Goal: Task Accomplishment & Management: Use online tool/utility

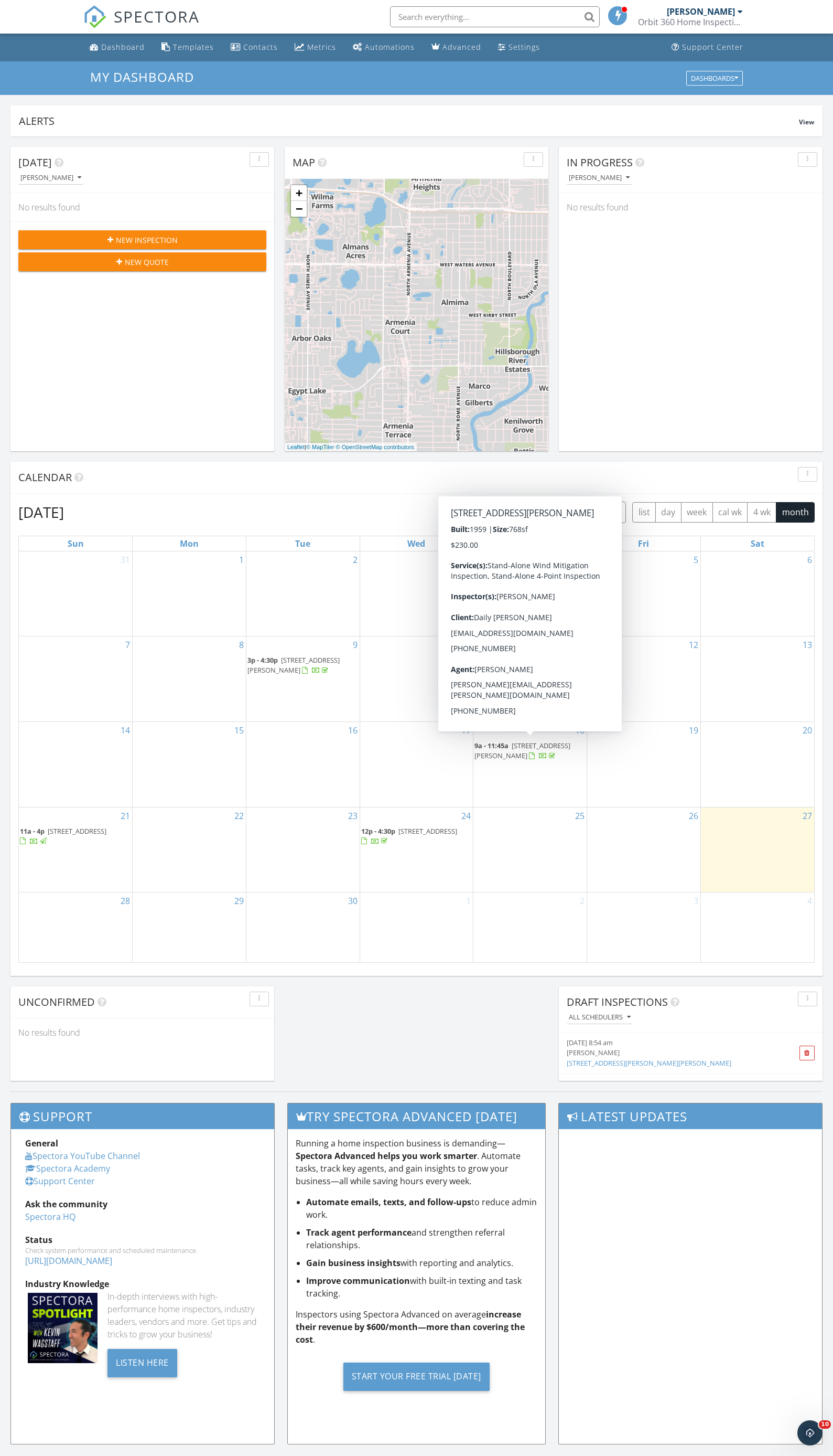
click at [525, 744] on span "4116 Leonard St, Valrico 33594" at bounding box center [523, 751] width 96 height 19
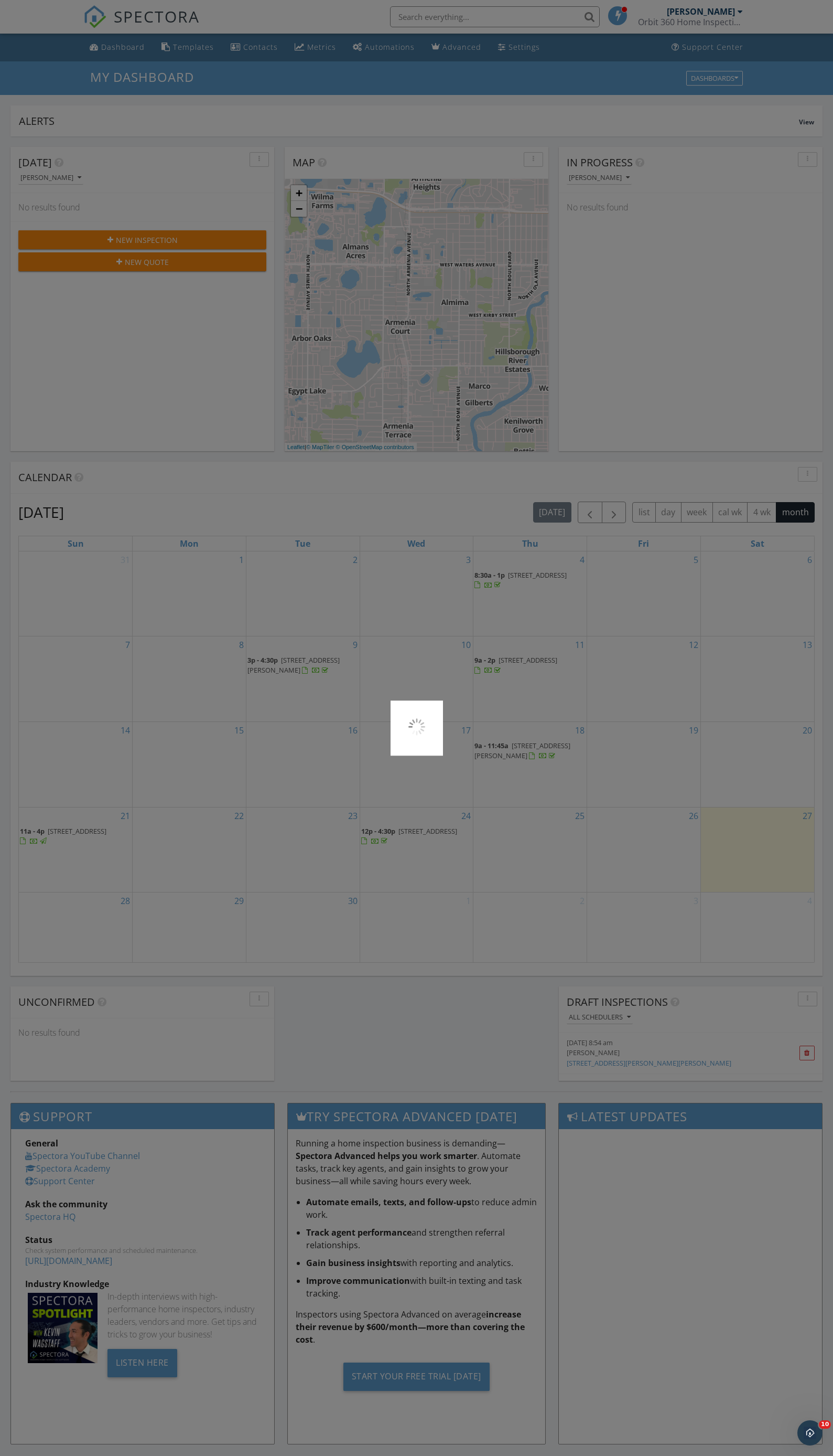
click at [525, 744] on div at bounding box center [416, 728] width 833 height 1456
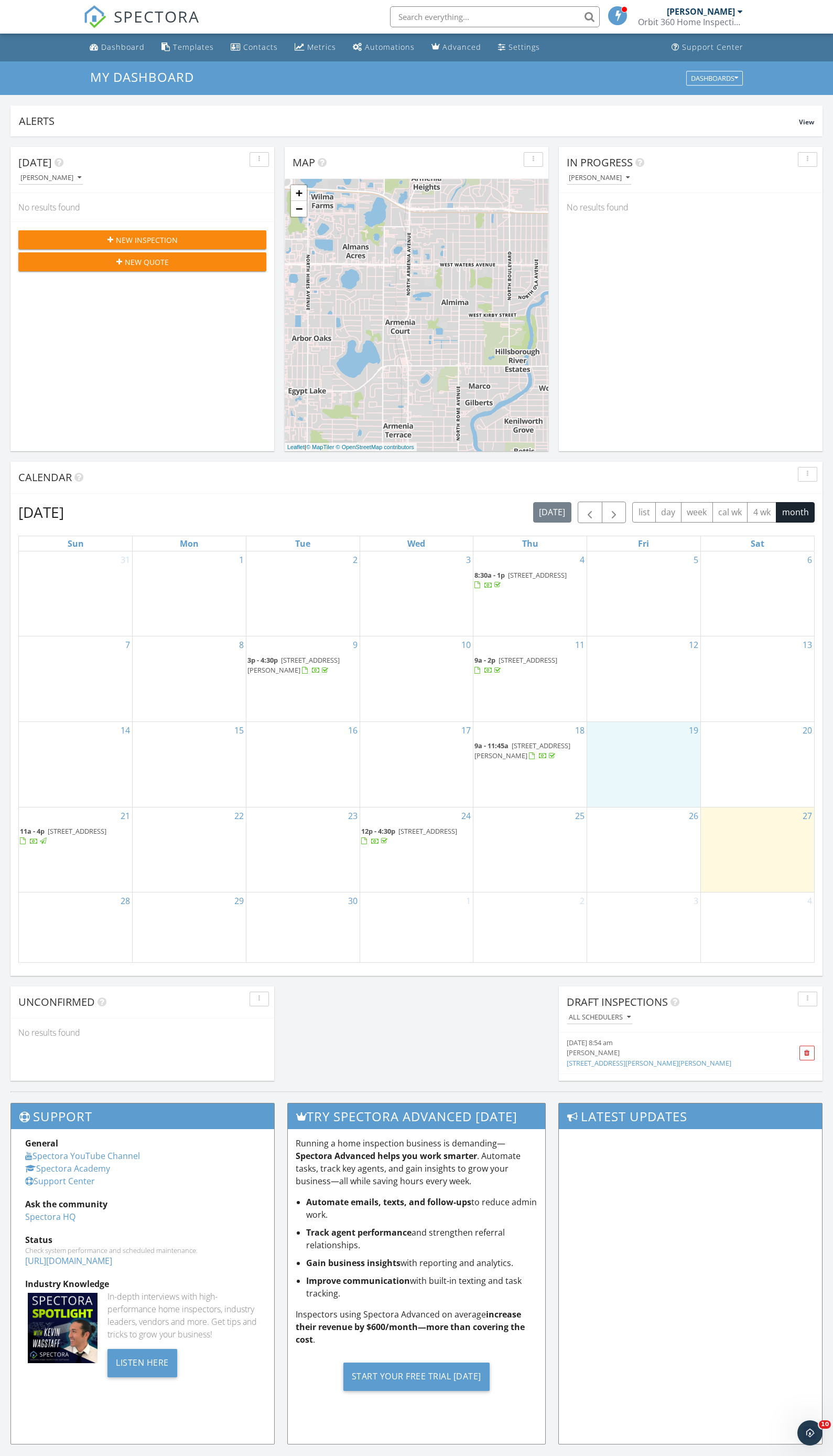
click at [646, 772] on div "19" at bounding box center [644, 764] width 113 height 85
click at [658, 653] on div "12" at bounding box center [644, 679] width 113 height 85
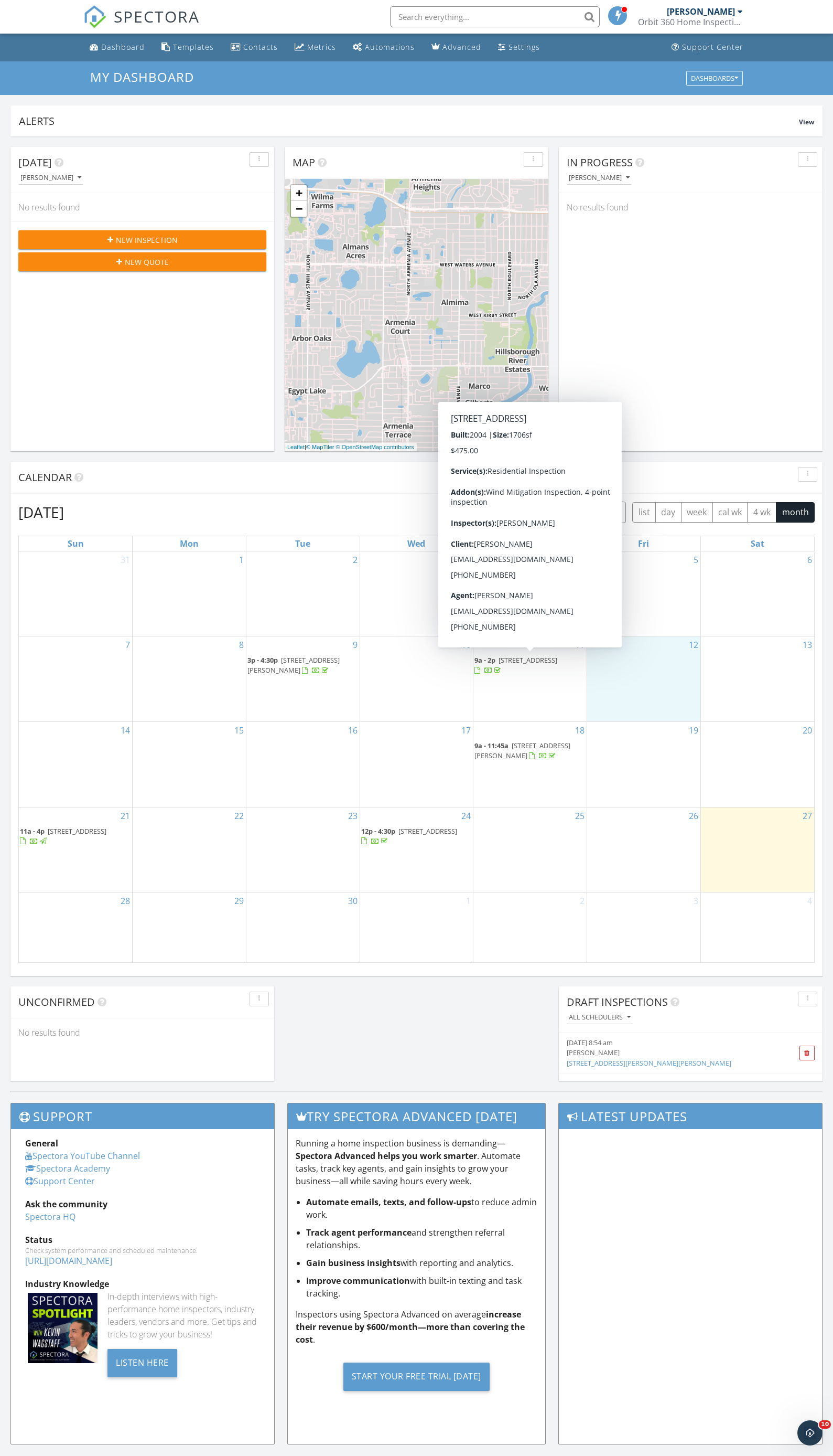
click at [513, 665] on span "19232 Barred Owl Ct, Land O' Lakes 34638" at bounding box center [528, 660] width 59 height 10
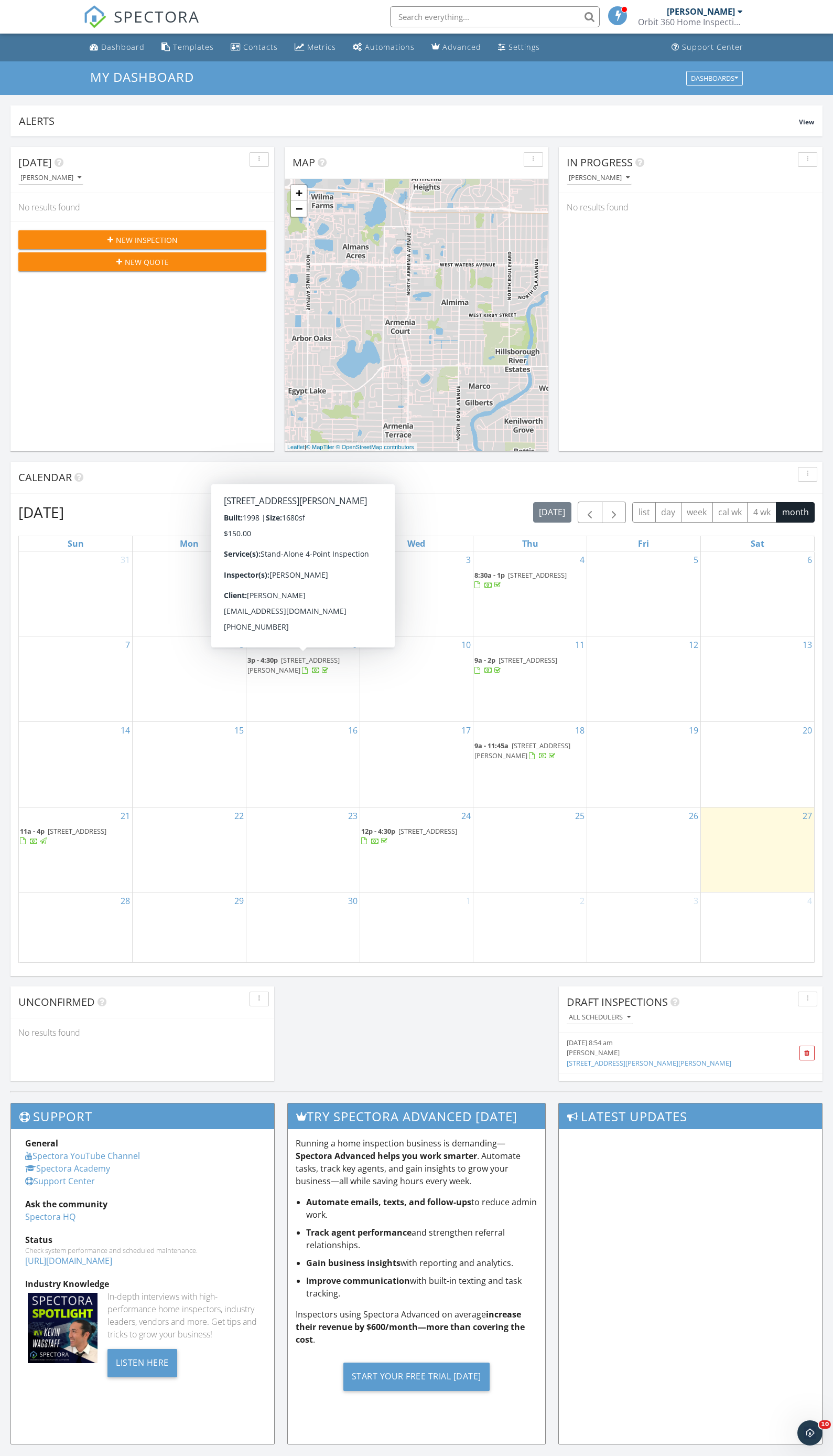
click at [296, 663] on span "8631 Miller Dr, Riverview 33569" at bounding box center [293, 665] width 92 height 19
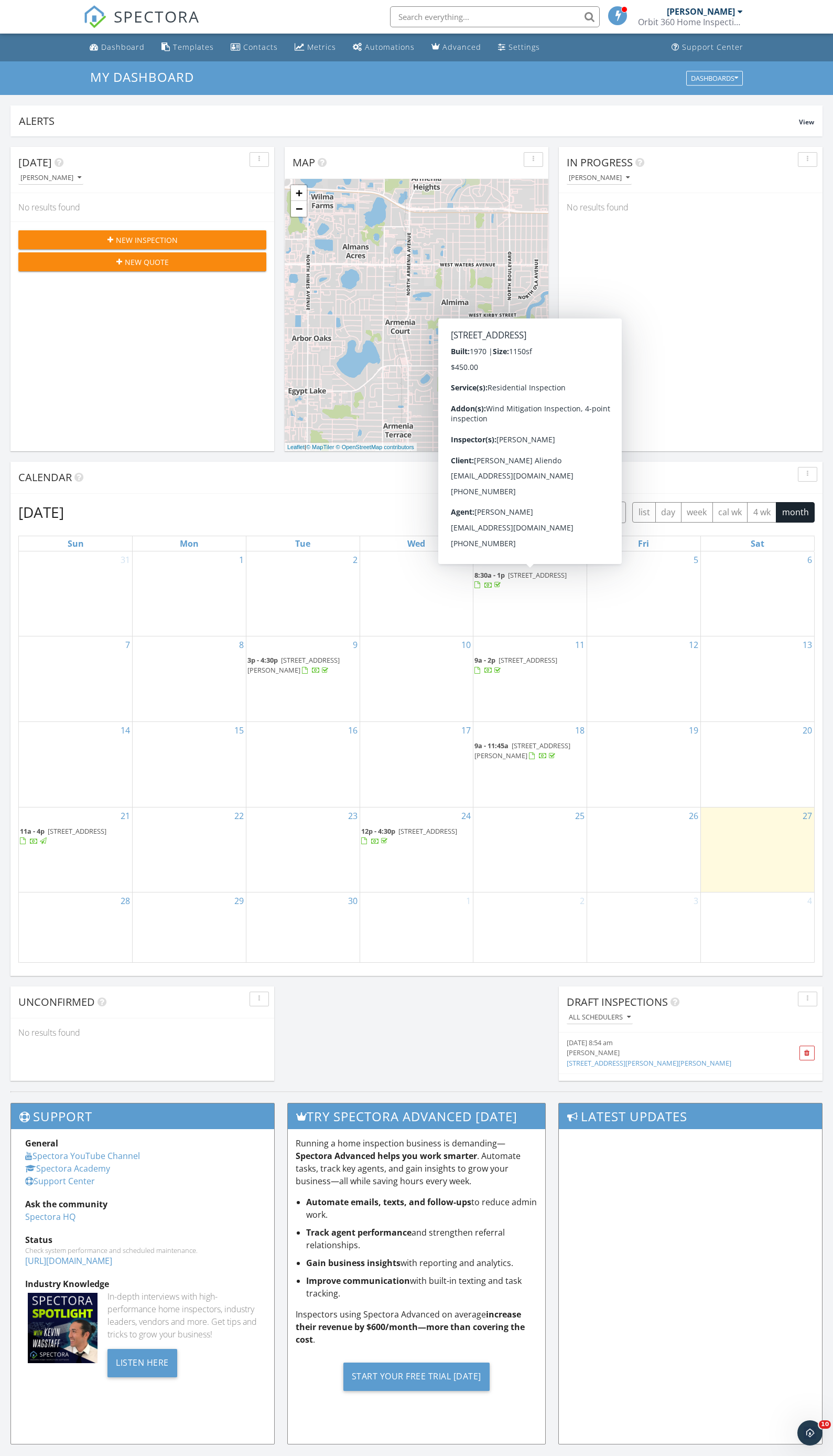
click at [511, 576] on span "6515 Runningwoods Dr, Tampa 33634" at bounding box center [538, 575] width 59 height 10
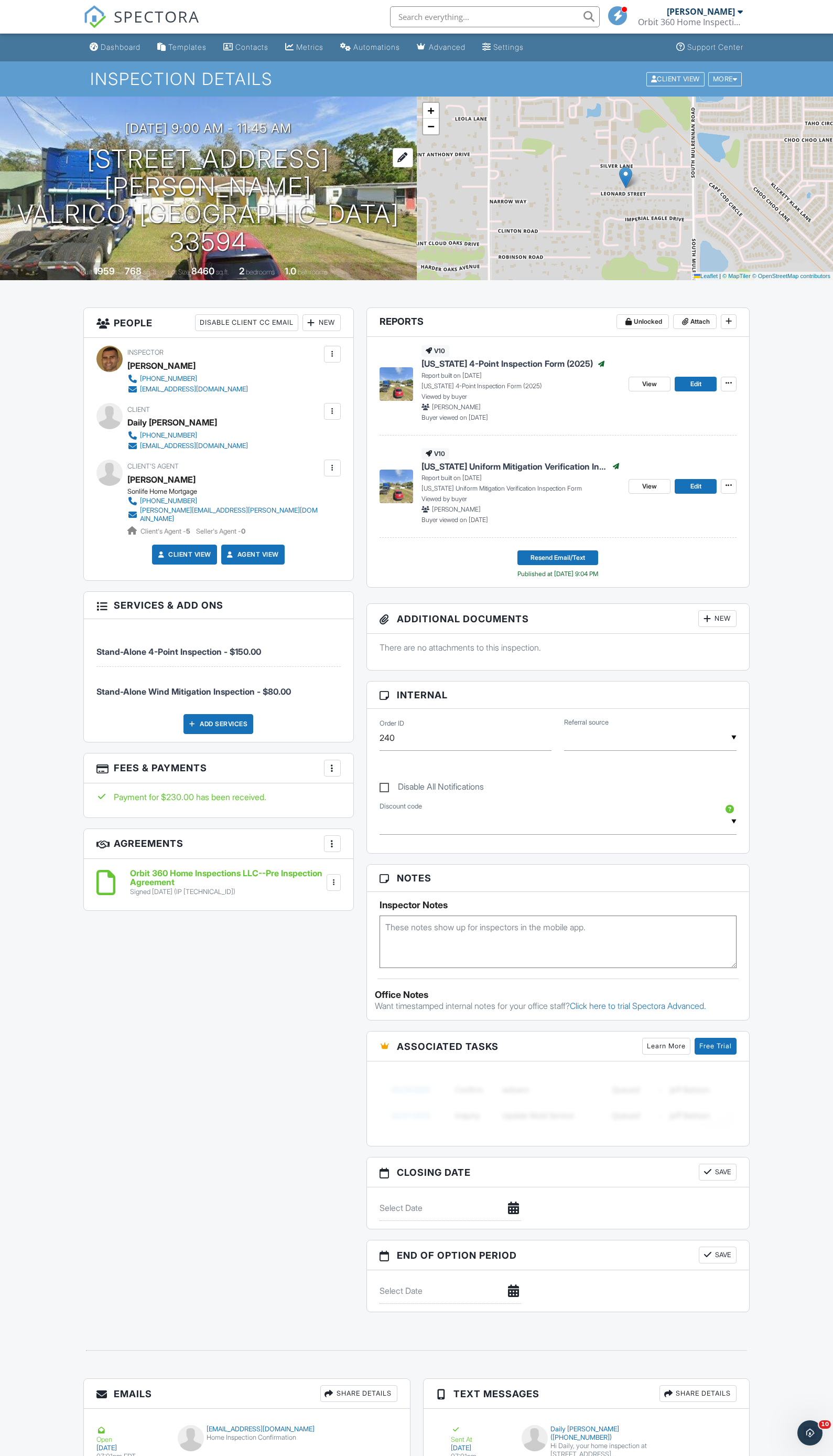
click at [210, 187] on h1 "4116 Leonard St Valrico, FL 33594" at bounding box center [208, 201] width 383 height 110
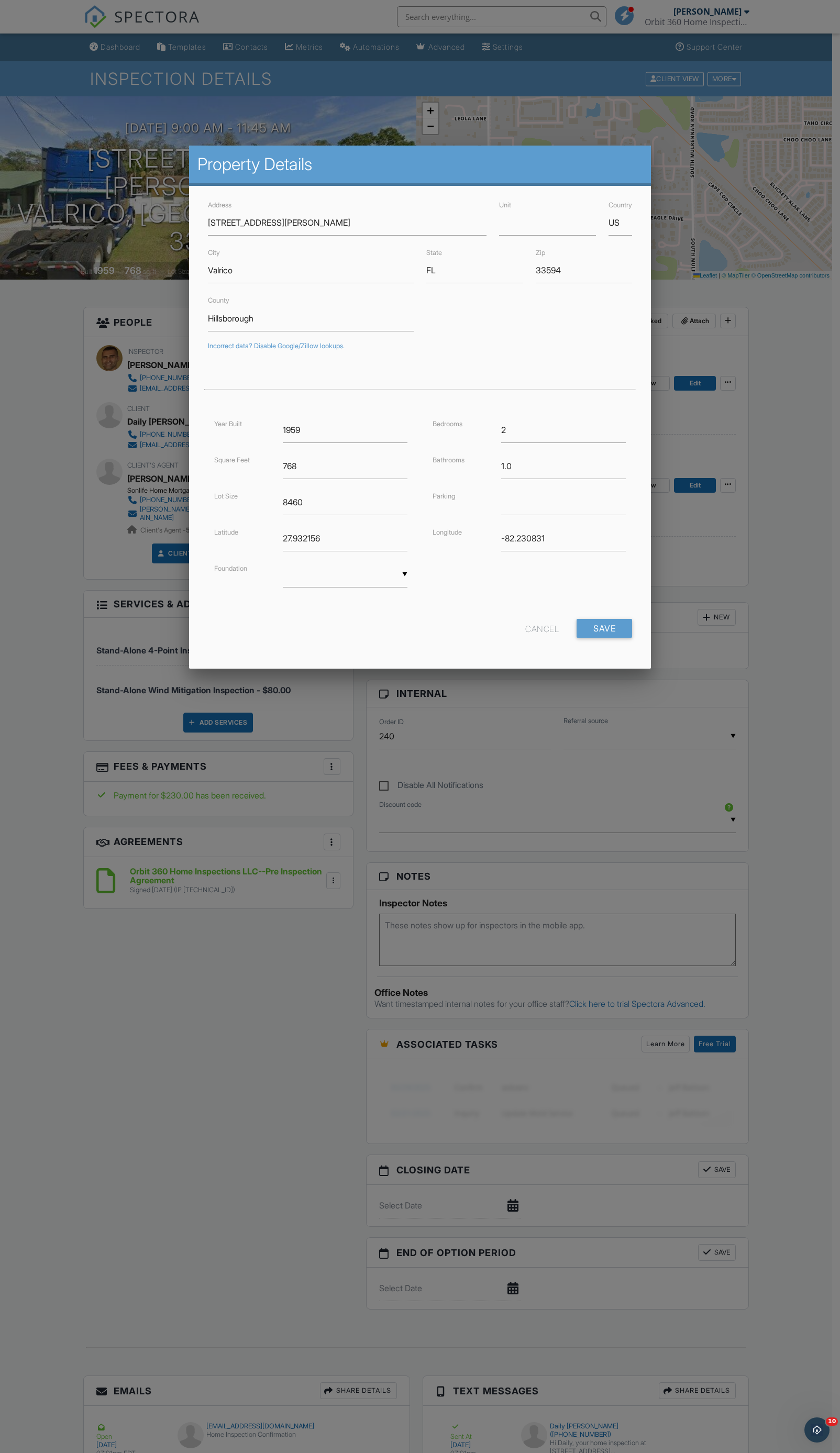
click at [546, 627] on div "Cancel" at bounding box center [542, 628] width 34 height 19
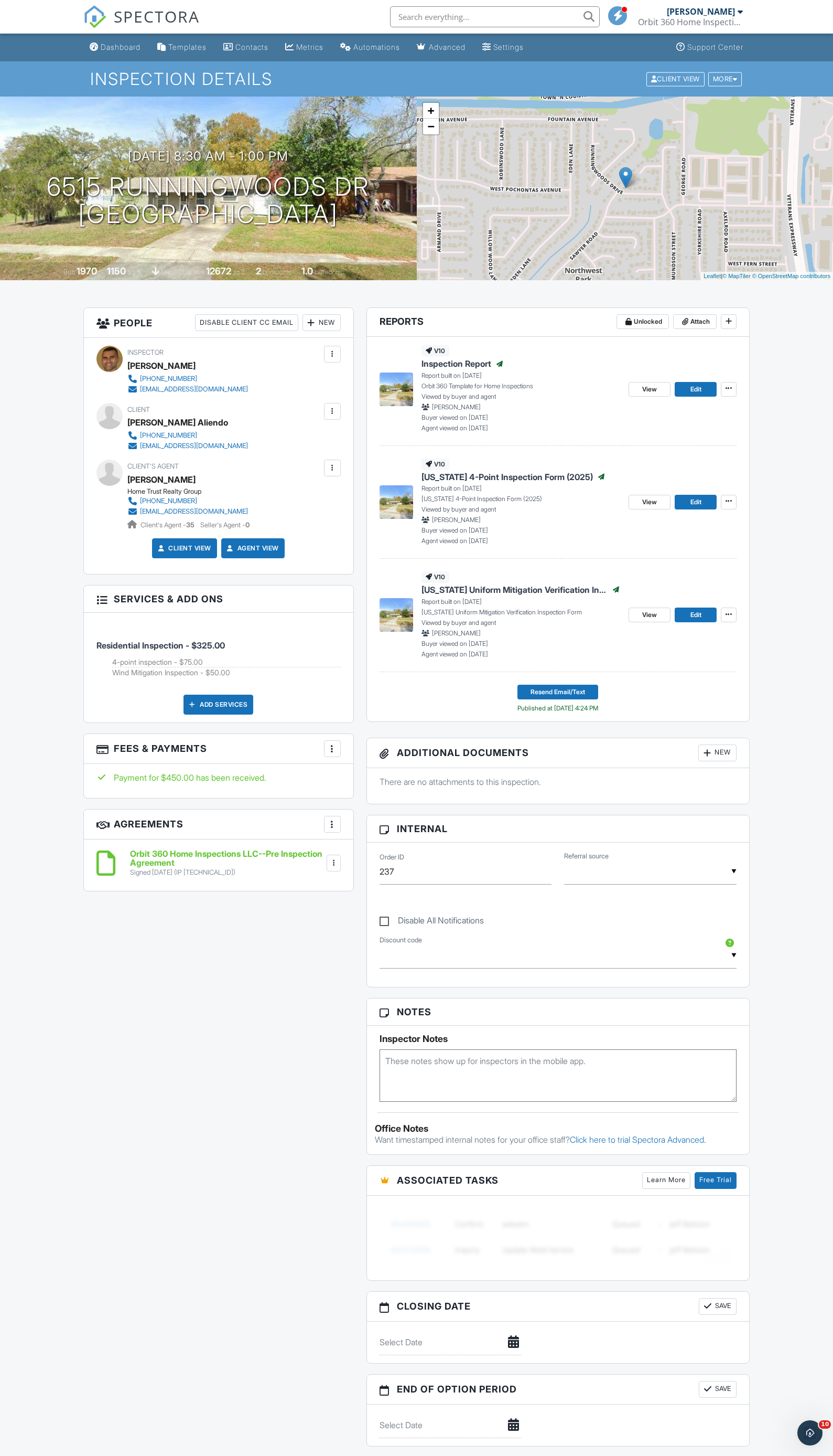
click at [511, 474] on span "[US_STATE] 4-Point Inspection Form (2025)" at bounding box center [508, 477] width 172 height 11
click at [647, 501] on span "View" at bounding box center [649, 502] width 14 height 10
click at [114, 44] on div "Dashboard" at bounding box center [121, 47] width 40 height 9
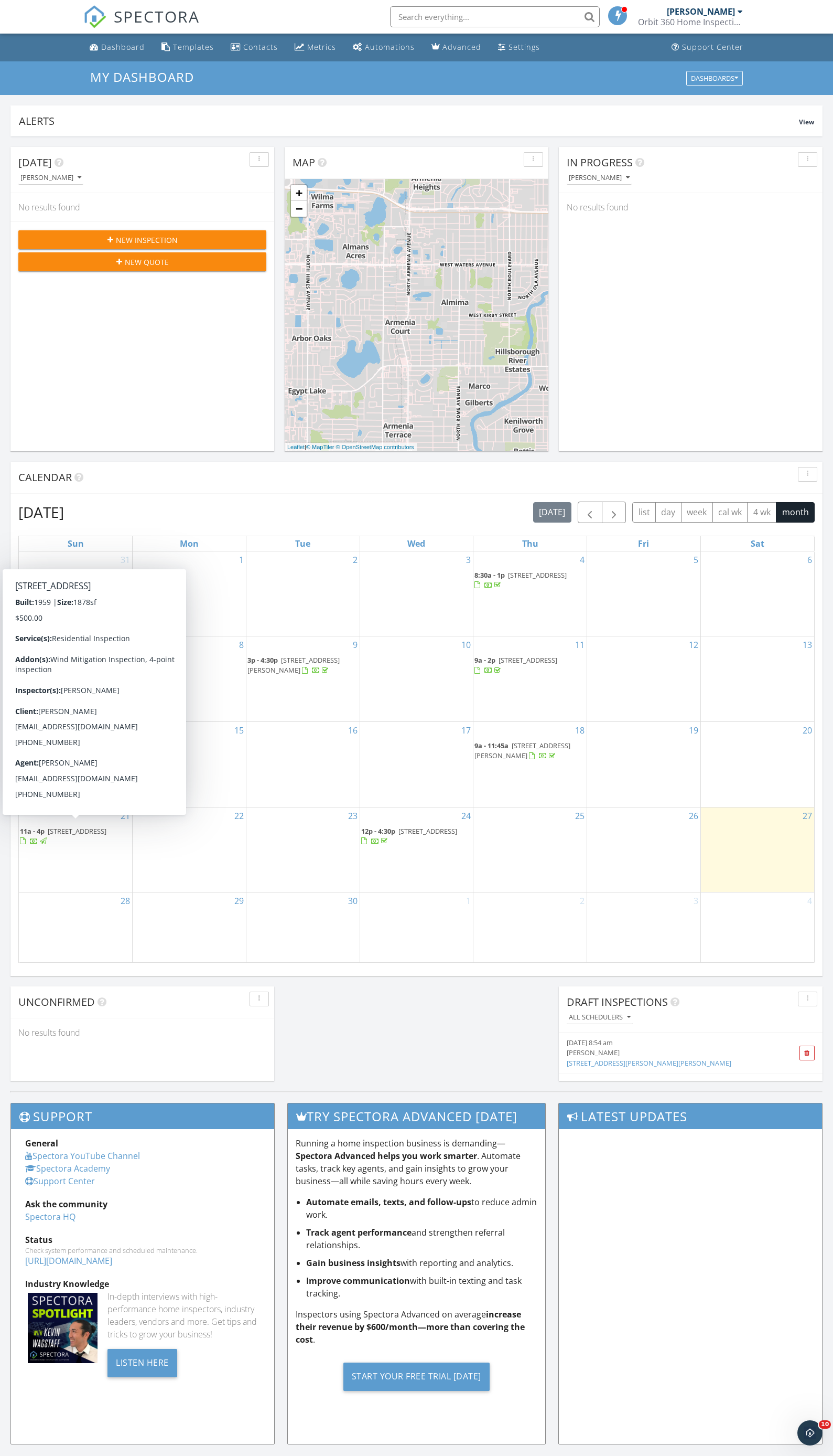
click at [56, 830] on span "129 5th Jpv St, Winter Haven 33880" at bounding box center [77, 831] width 59 height 10
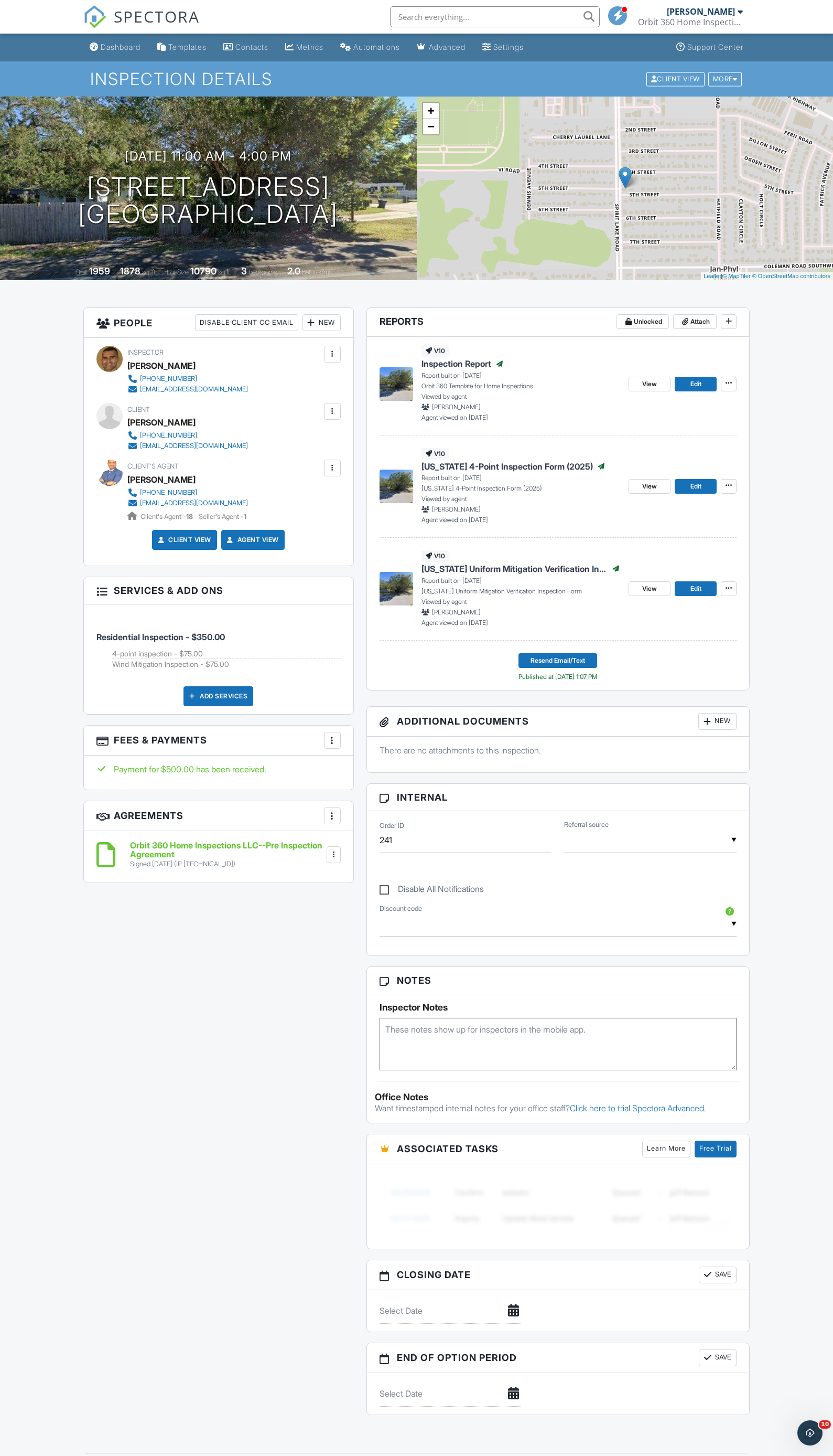
click at [477, 294] on div "All emails and texts are disabled for this inspection! All emails and texts hav…" at bounding box center [416, 1059] width 667 height 1536
click at [356, 297] on div "All emails and texts are disabled for this inspection! All emails and texts hav…" at bounding box center [416, 1059] width 667 height 1536
click at [687, 14] on div "[PERSON_NAME]" at bounding box center [701, 11] width 68 height 10
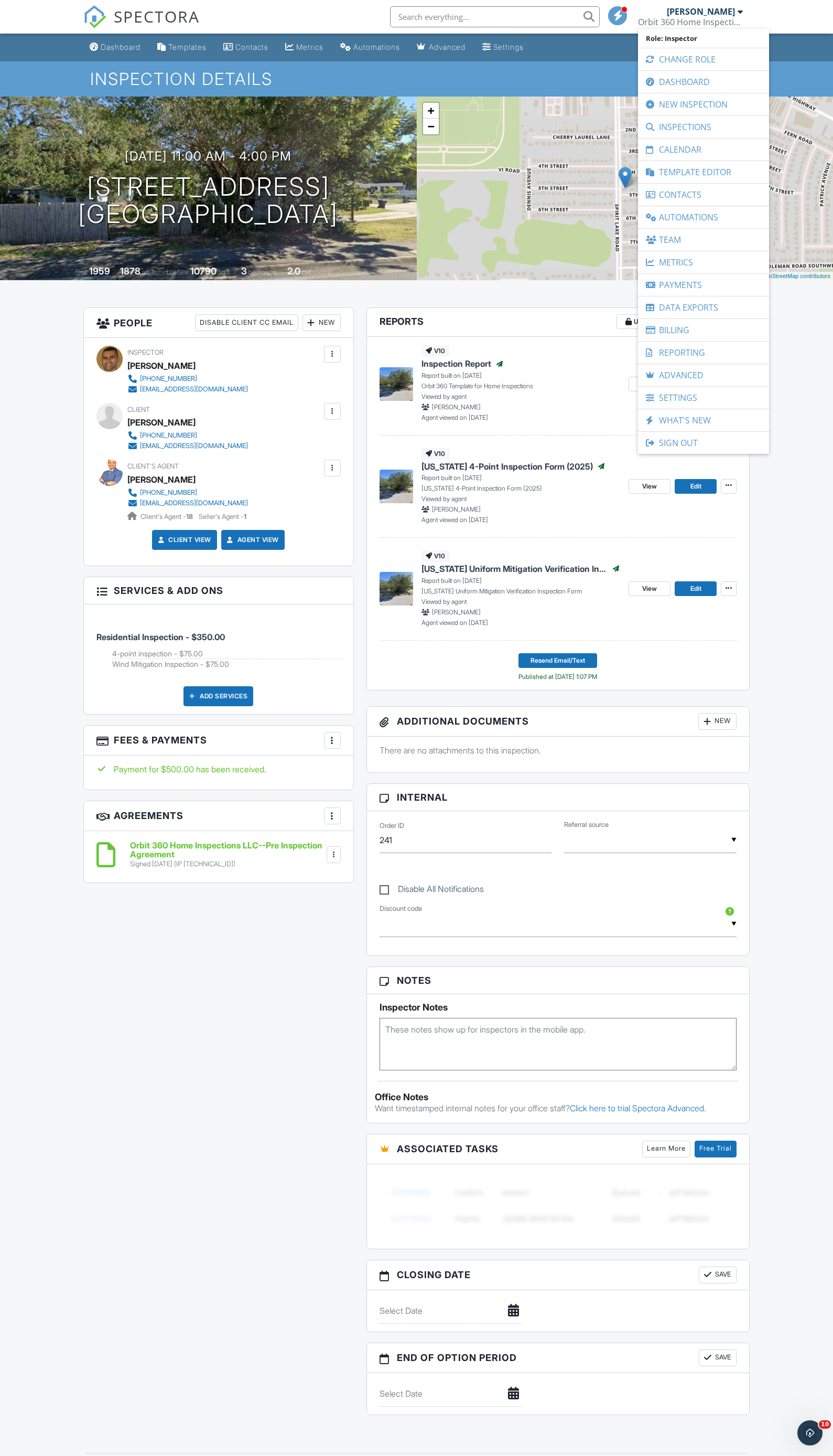
click at [454, 73] on h1 "Inspection Details" at bounding box center [416, 79] width 654 height 19
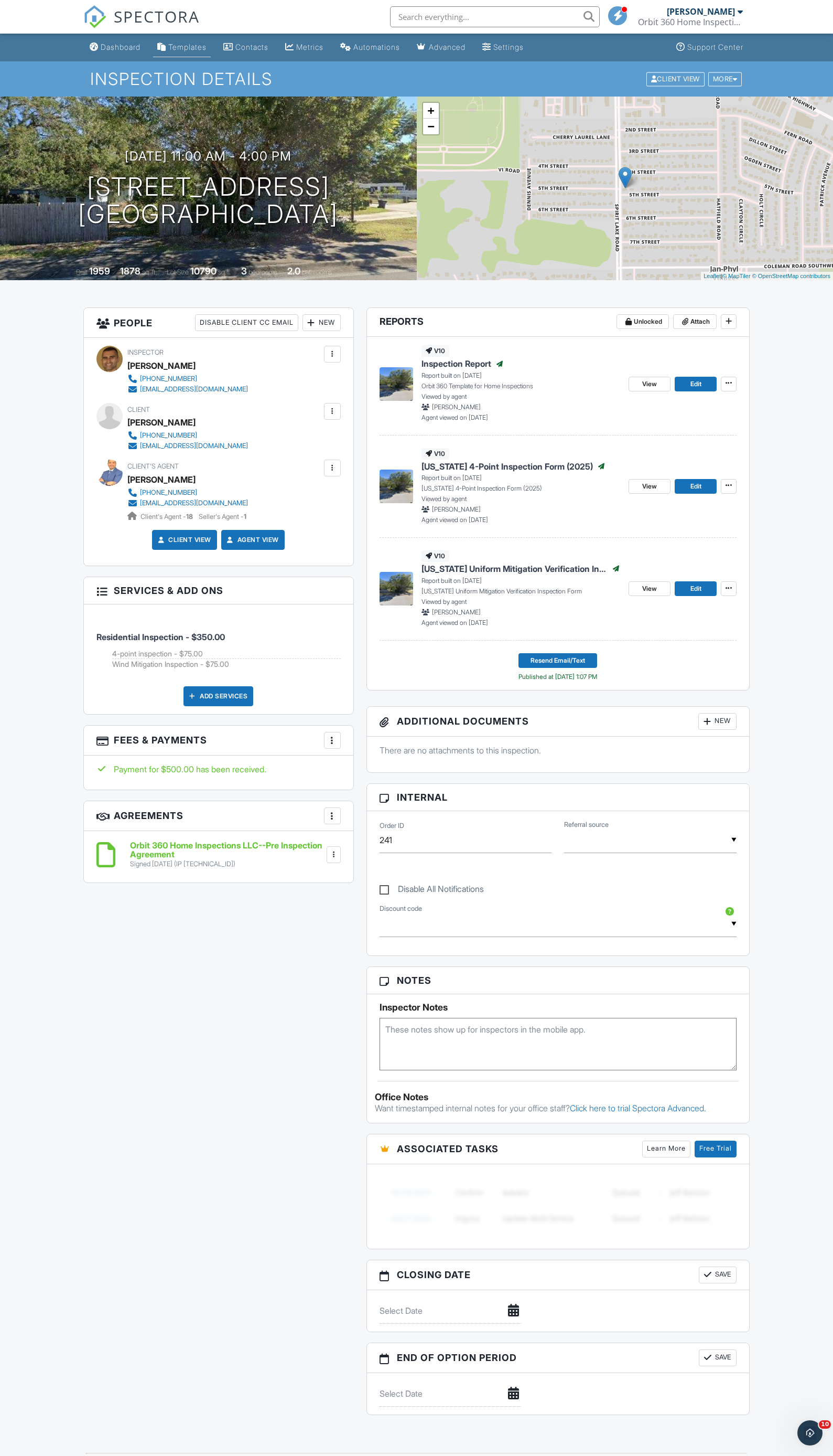
click at [191, 46] on div "Templates" at bounding box center [187, 47] width 38 height 9
click at [505, 466] on span "[US_STATE] 4-Point Inspection Form (2025)" at bounding box center [508, 466] width 172 height 11
click at [655, 487] on span "View" at bounding box center [649, 486] width 14 height 10
